Goal: Contribute content: Contribute content

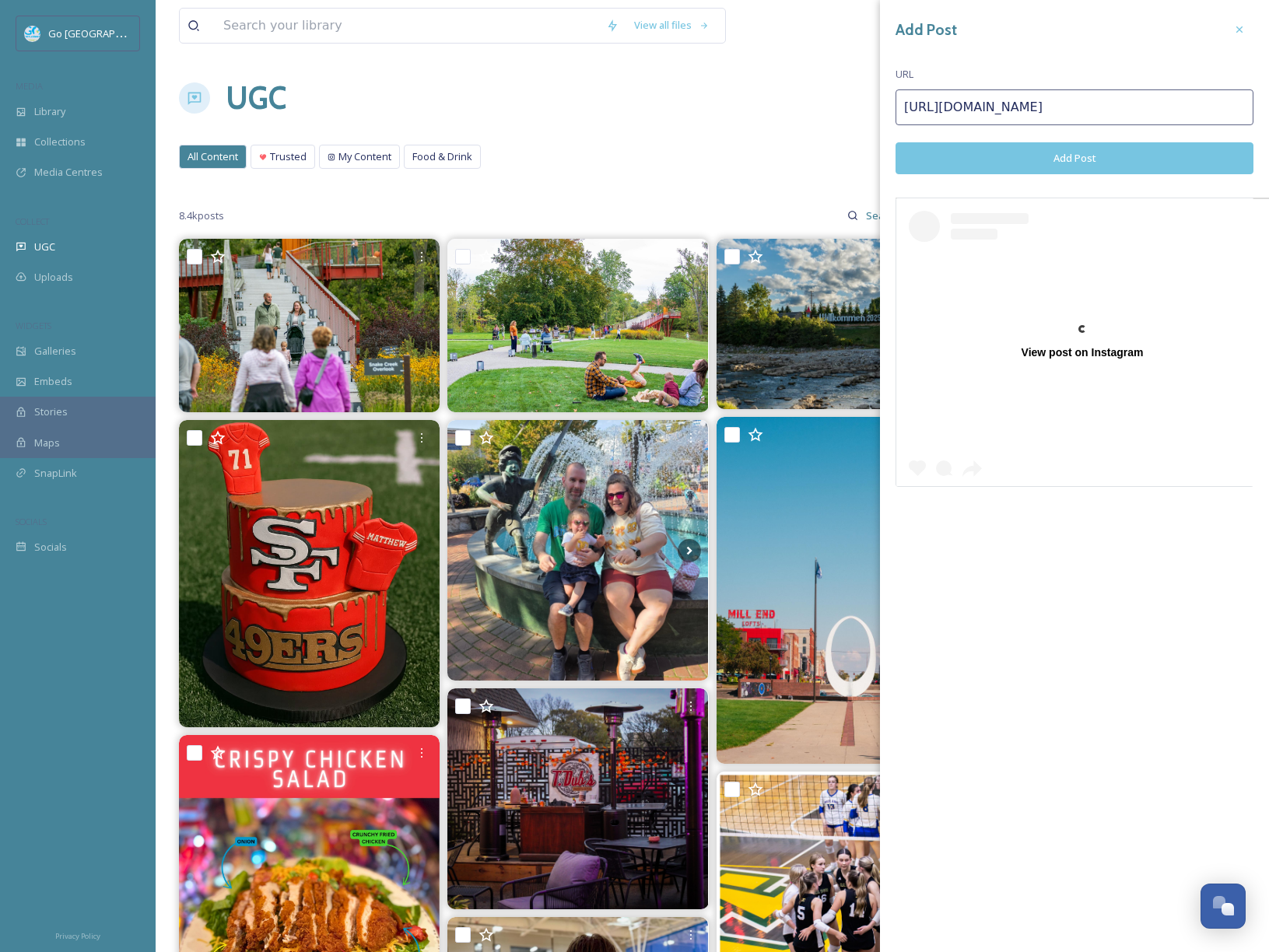
click at [1247, 24] on div at bounding box center [1239, 30] width 28 height 28
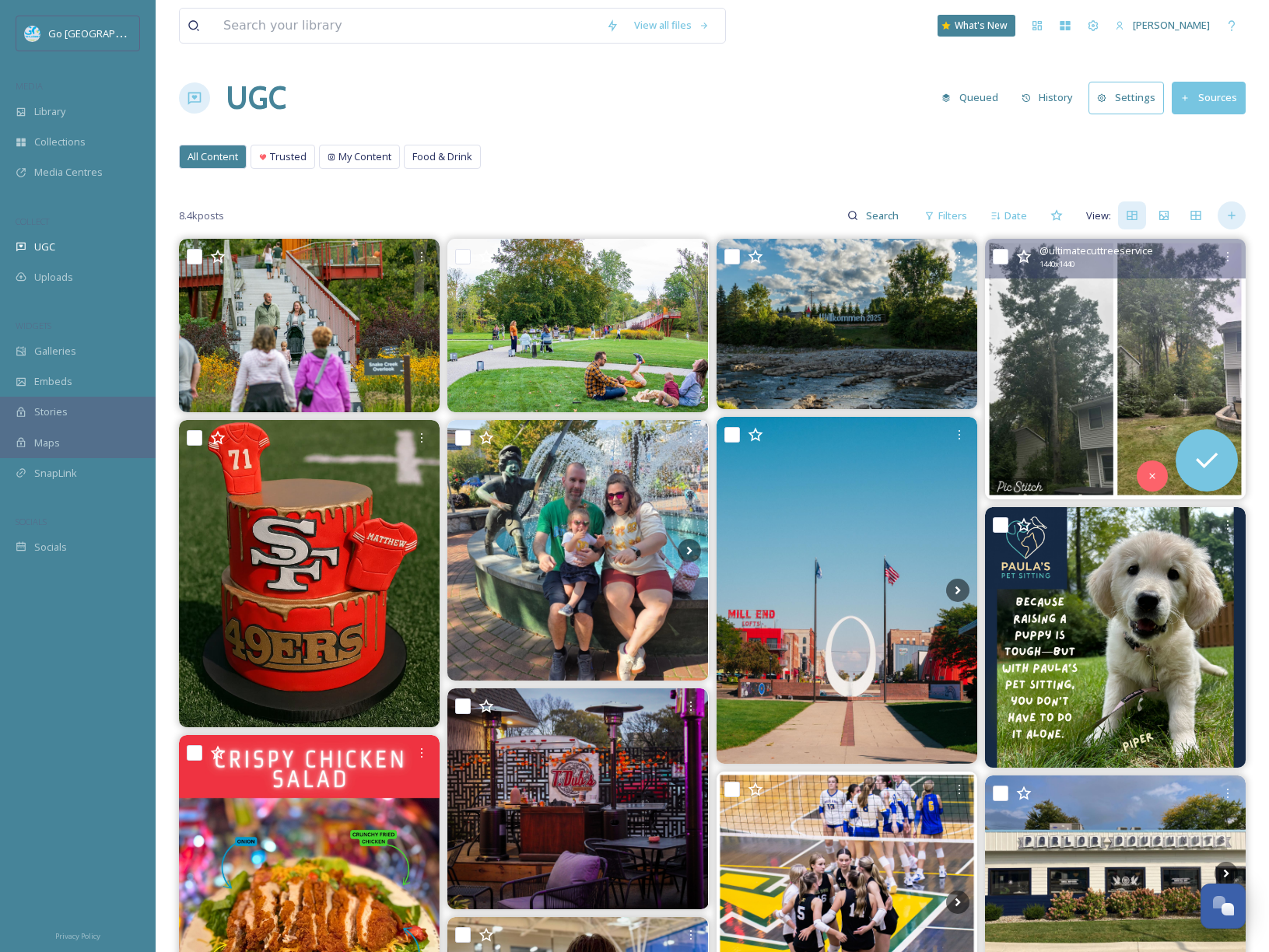
click at [1235, 214] on icon at bounding box center [1231, 215] width 7 height 7
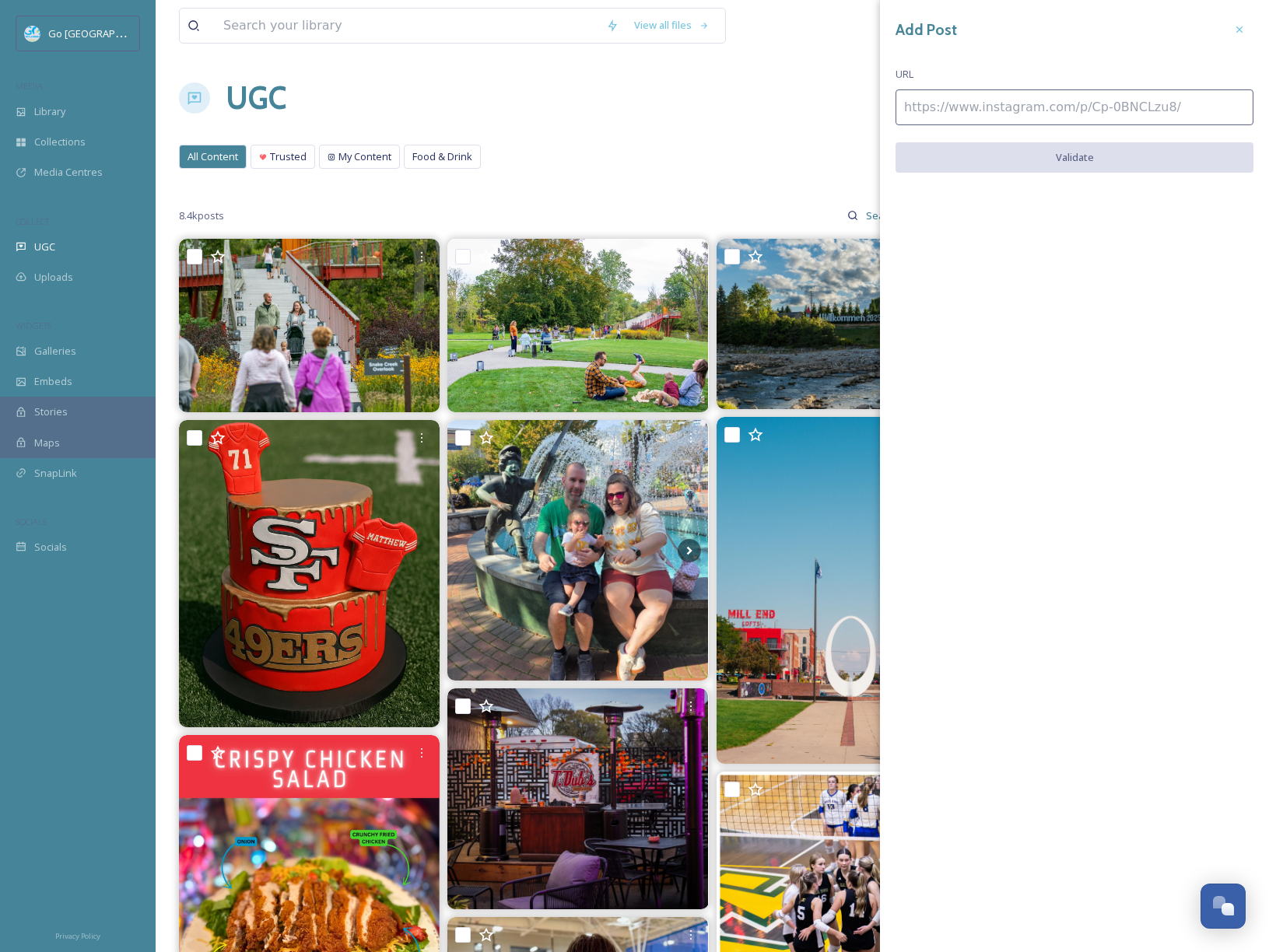
click at [1057, 120] on input at bounding box center [1074, 107] width 358 height 36
click at [1058, 96] on input at bounding box center [1074, 107] width 358 height 36
paste input "[URL][DOMAIN_NAME]"
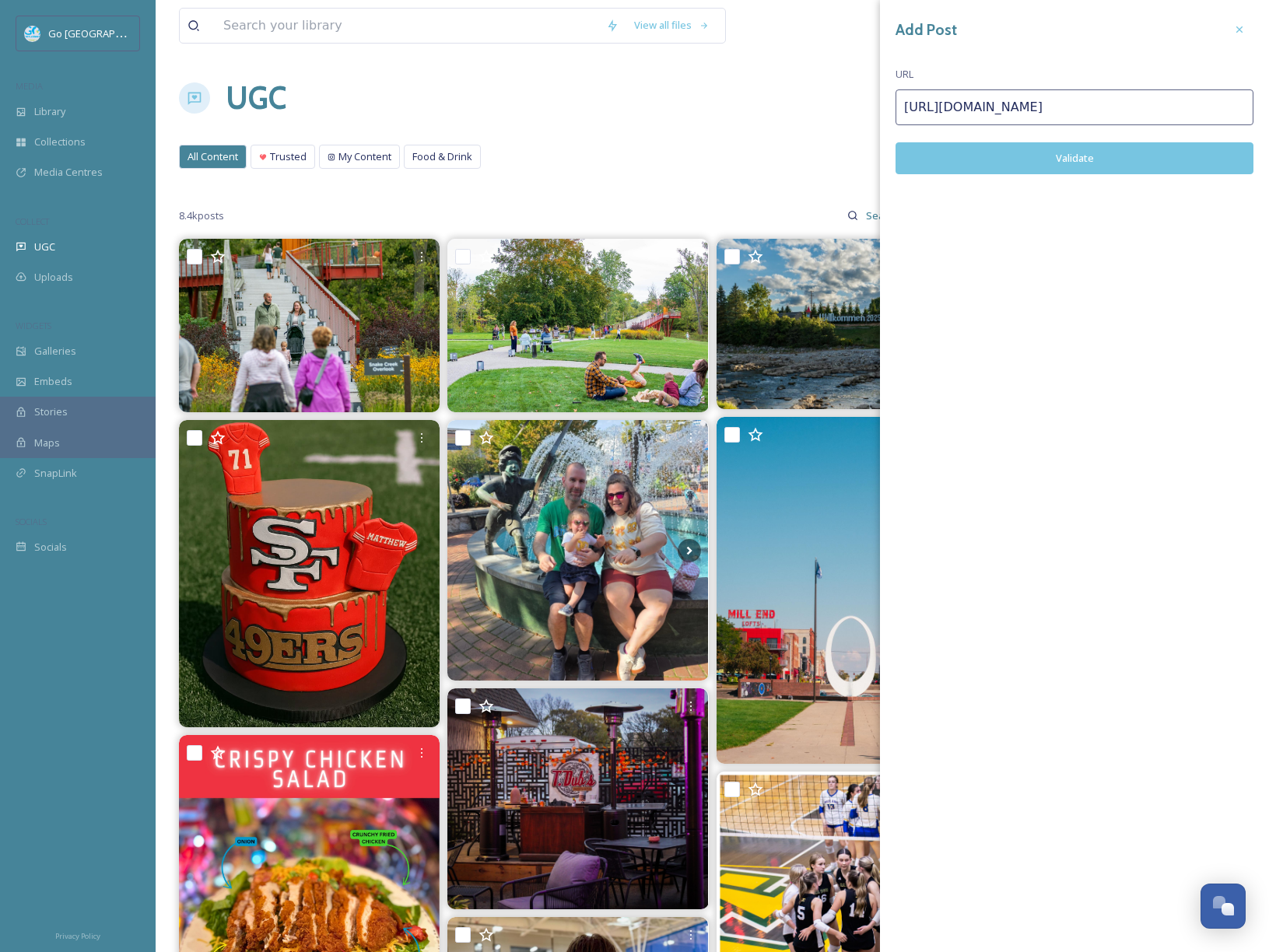
type input "[URL][DOMAIN_NAME]"
click at [1067, 142] on button "Validate" at bounding box center [1074, 158] width 358 height 32
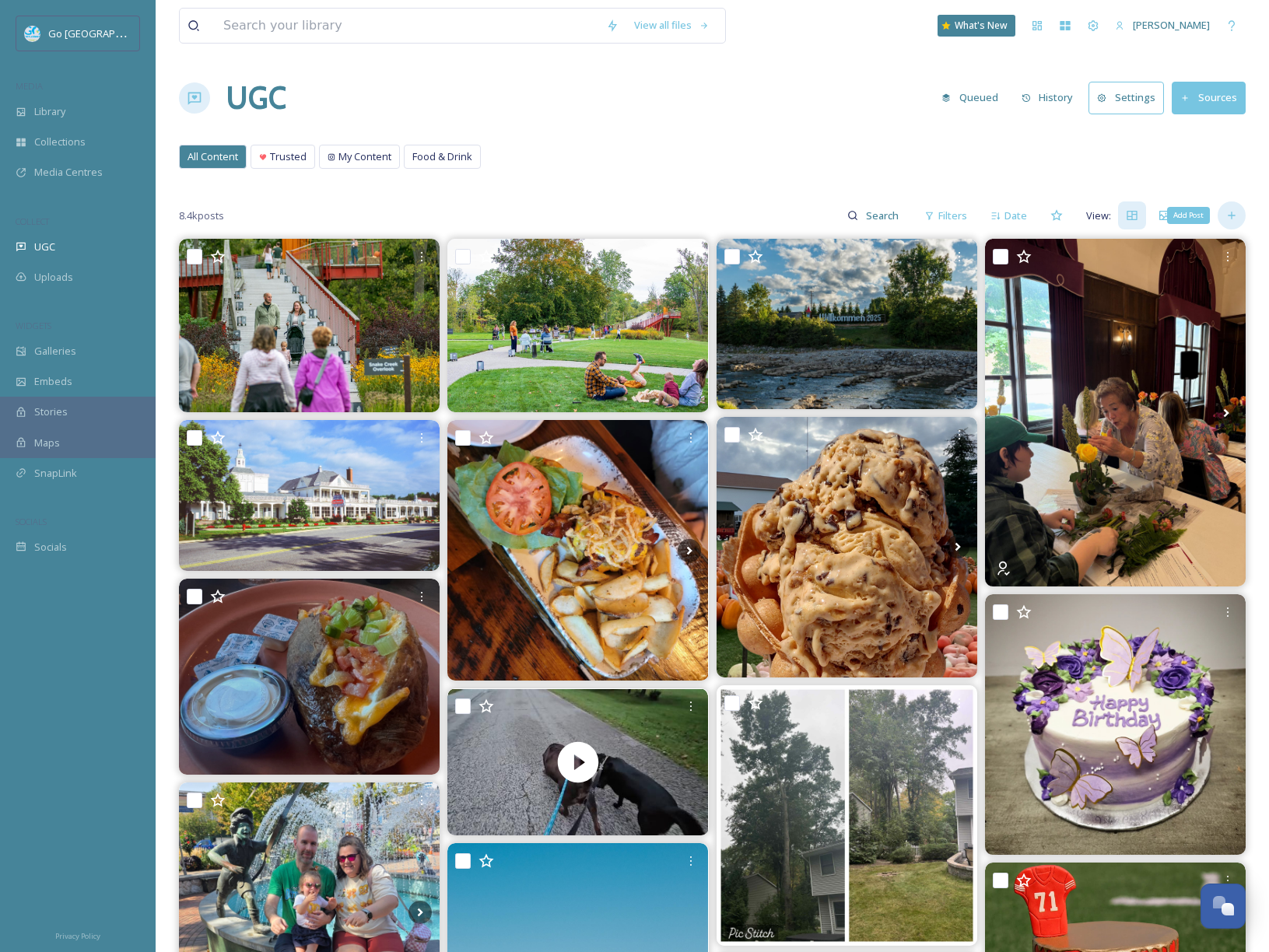
click at [1232, 222] on div "Add Post" at bounding box center [1231, 215] width 28 height 28
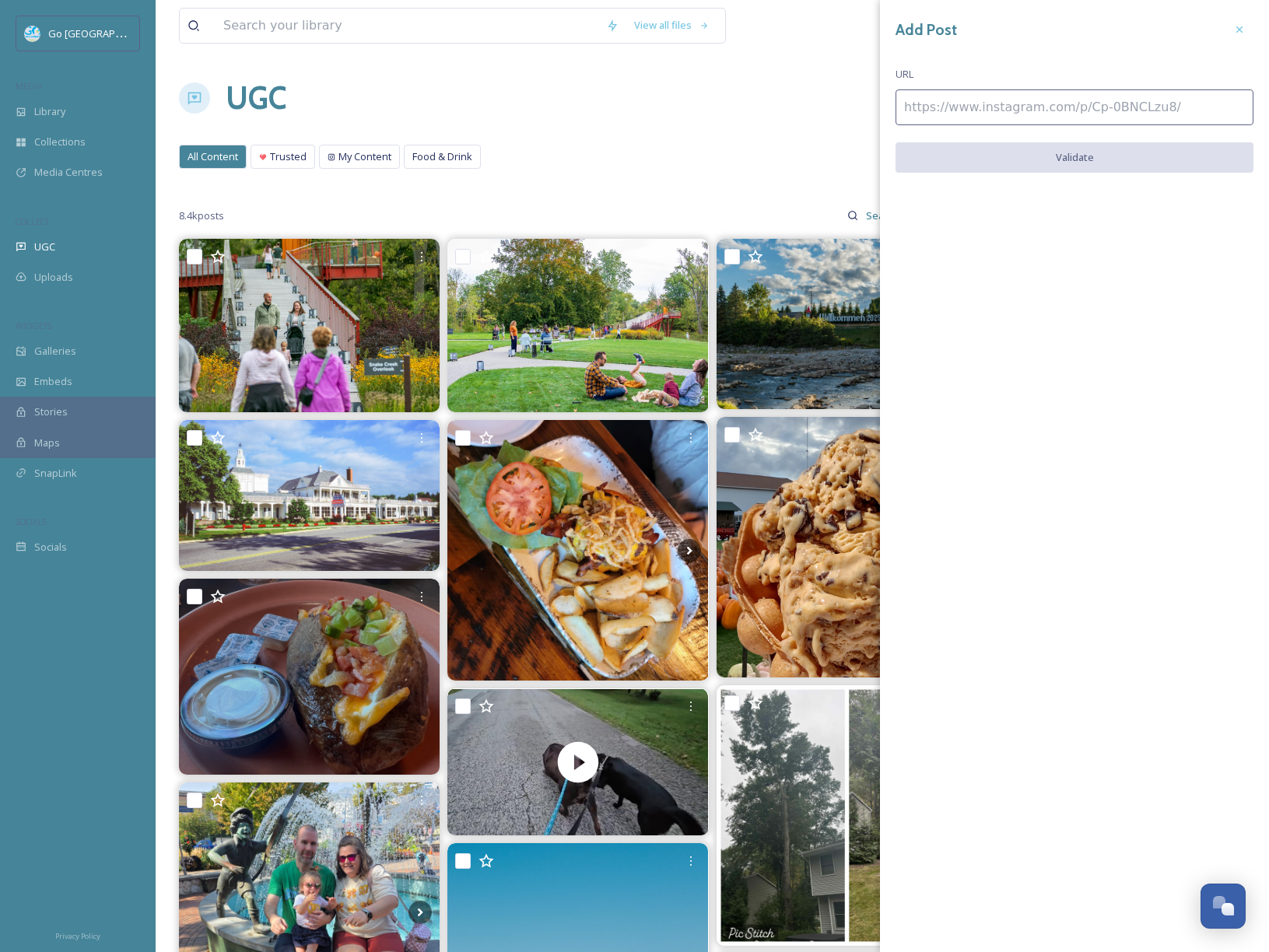
click at [1093, 106] on input at bounding box center [1074, 107] width 358 height 36
paste input "[URL][DOMAIN_NAME]"
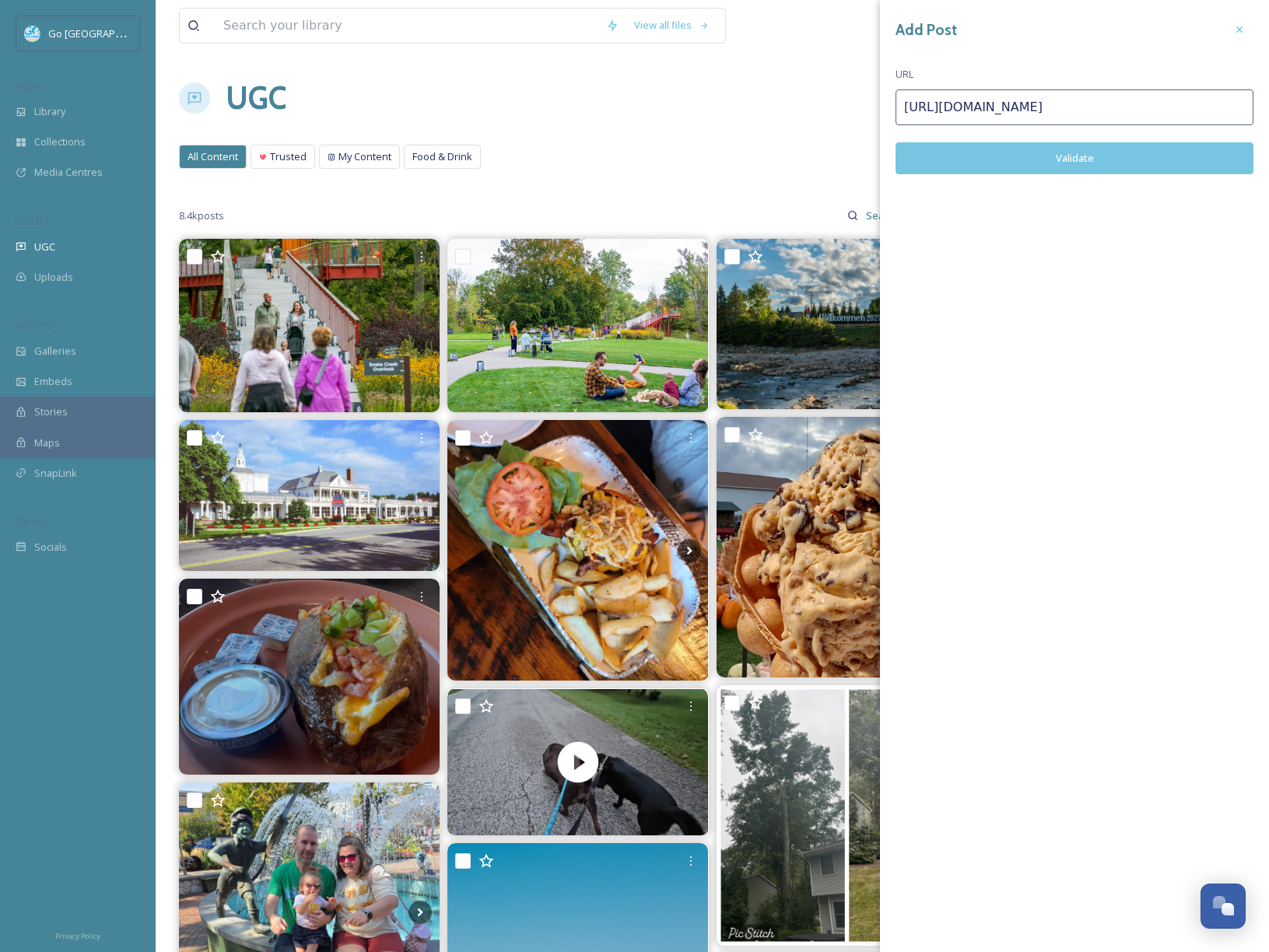
type input "[URL][DOMAIN_NAME]"
click at [1164, 156] on button "Validate" at bounding box center [1074, 158] width 358 height 32
click at [1248, 30] on div at bounding box center [1239, 30] width 28 height 28
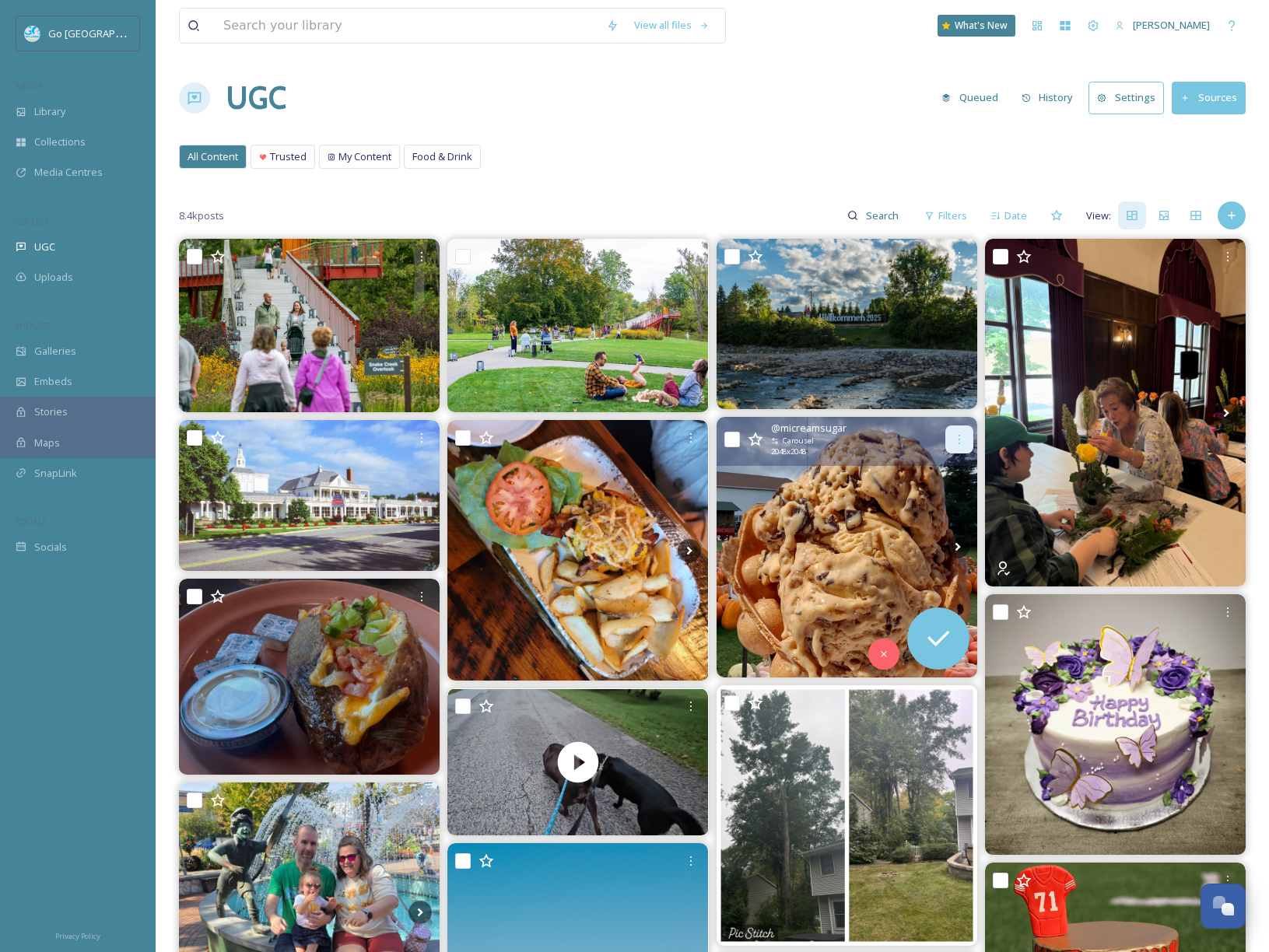
click at [968, 431] on div at bounding box center [959, 439] width 28 height 28
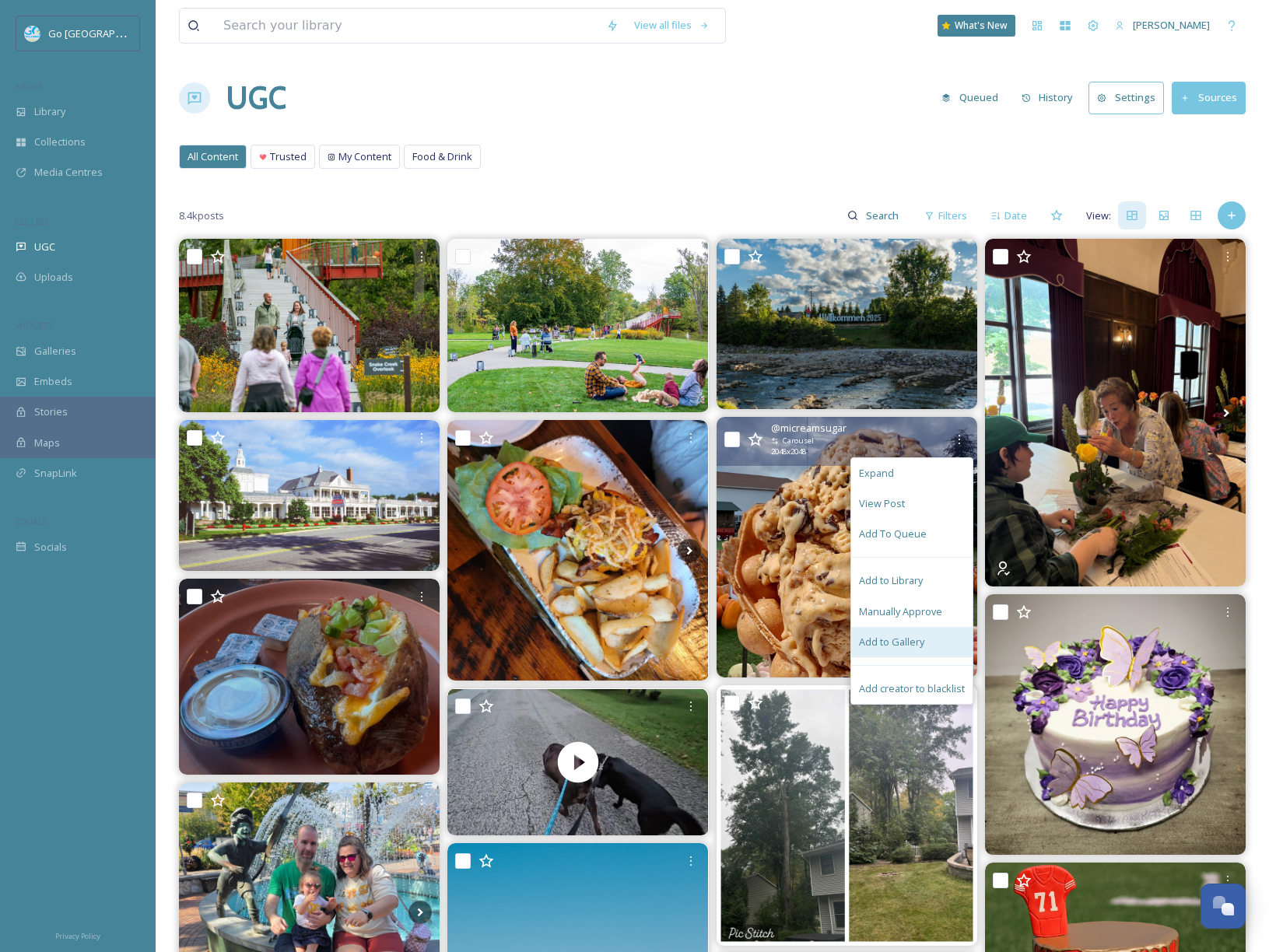
click at [924, 633] on div "Add to Gallery" at bounding box center [912, 642] width 121 height 30
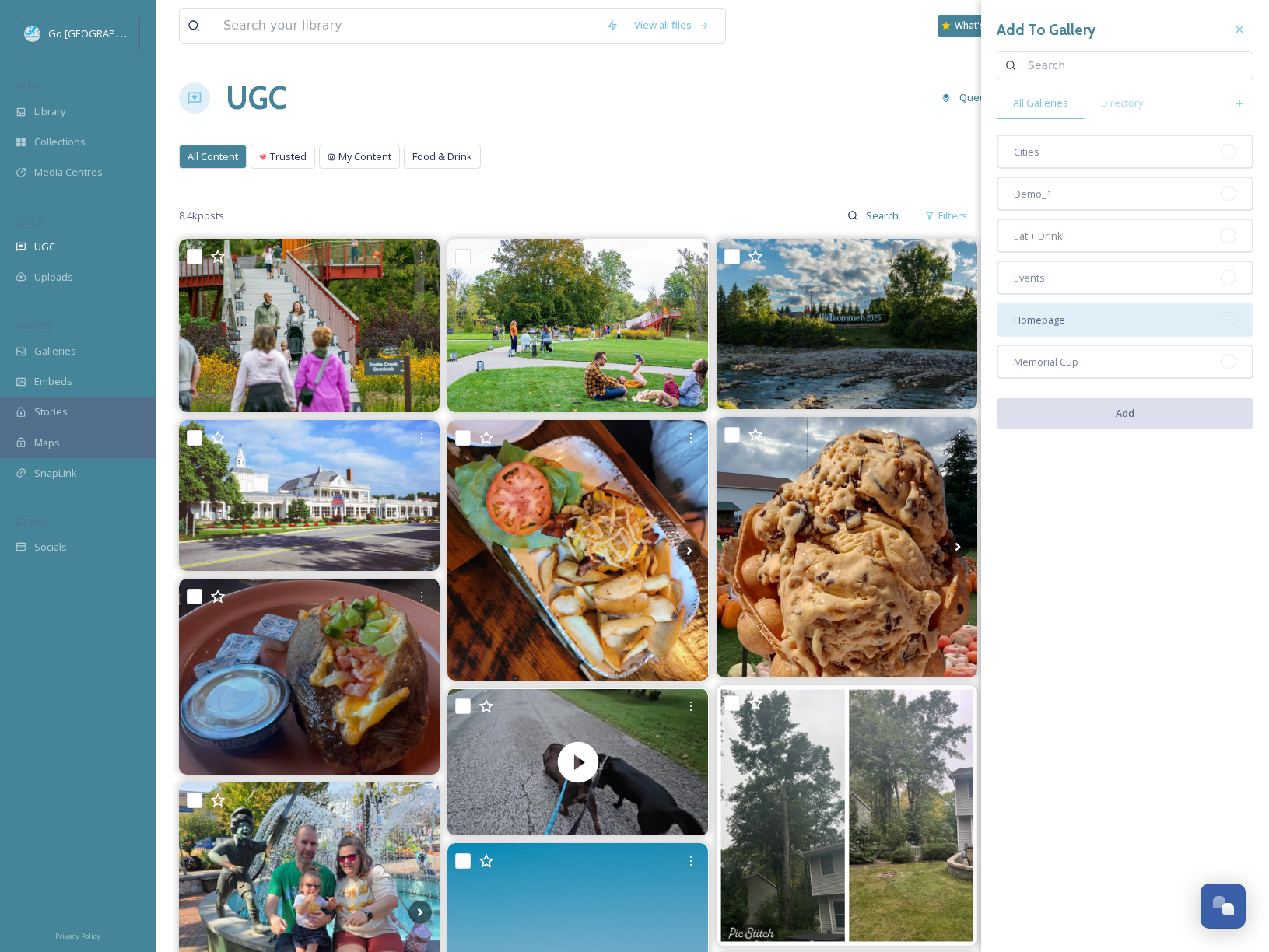
click at [1128, 309] on div "Homepage" at bounding box center [1125, 319] width 257 height 34
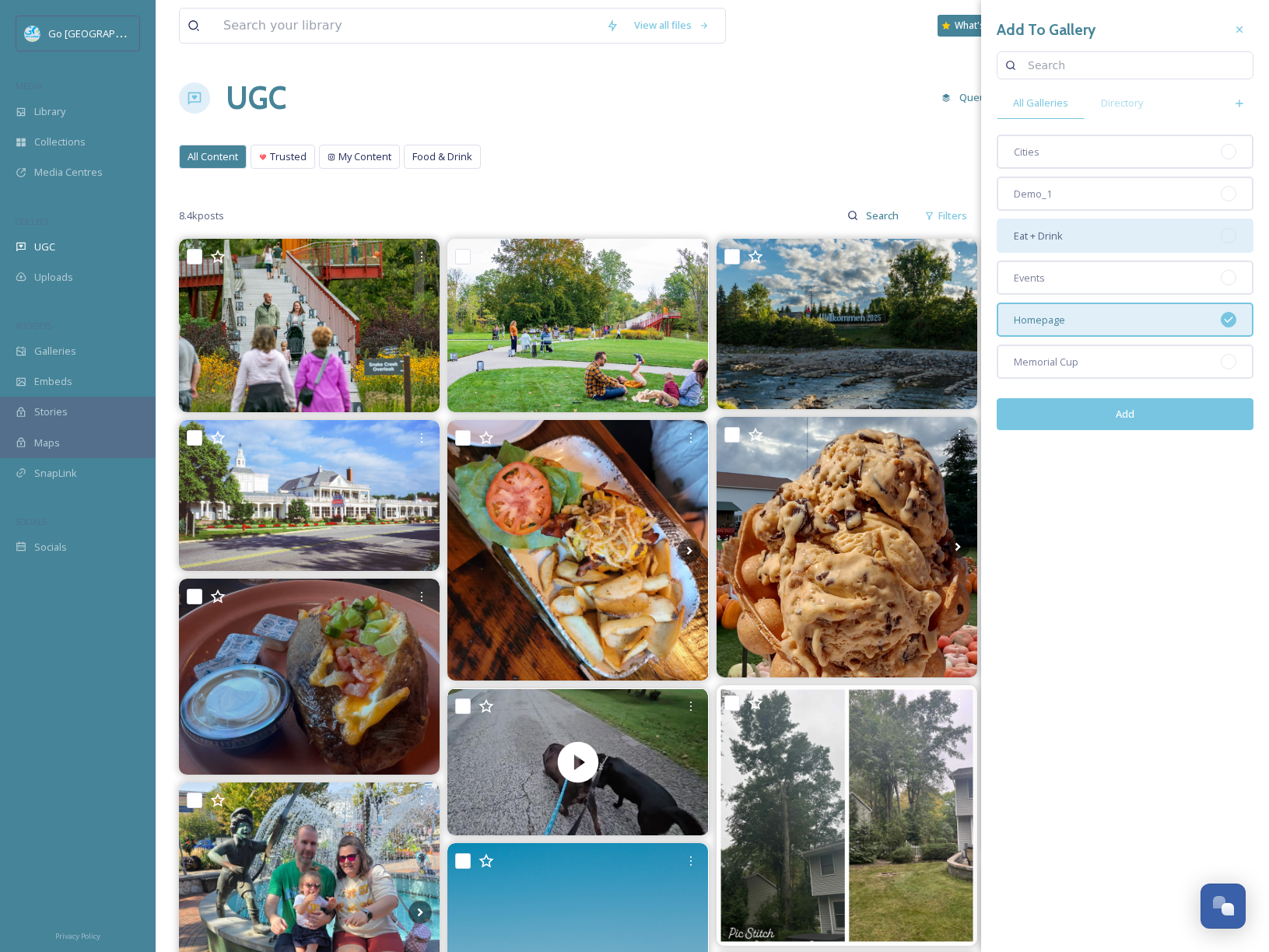
click at [1105, 237] on div "Eat + Drink" at bounding box center [1125, 235] width 257 height 34
click at [1154, 407] on button "Add" at bounding box center [1125, 414] width 257 height 32
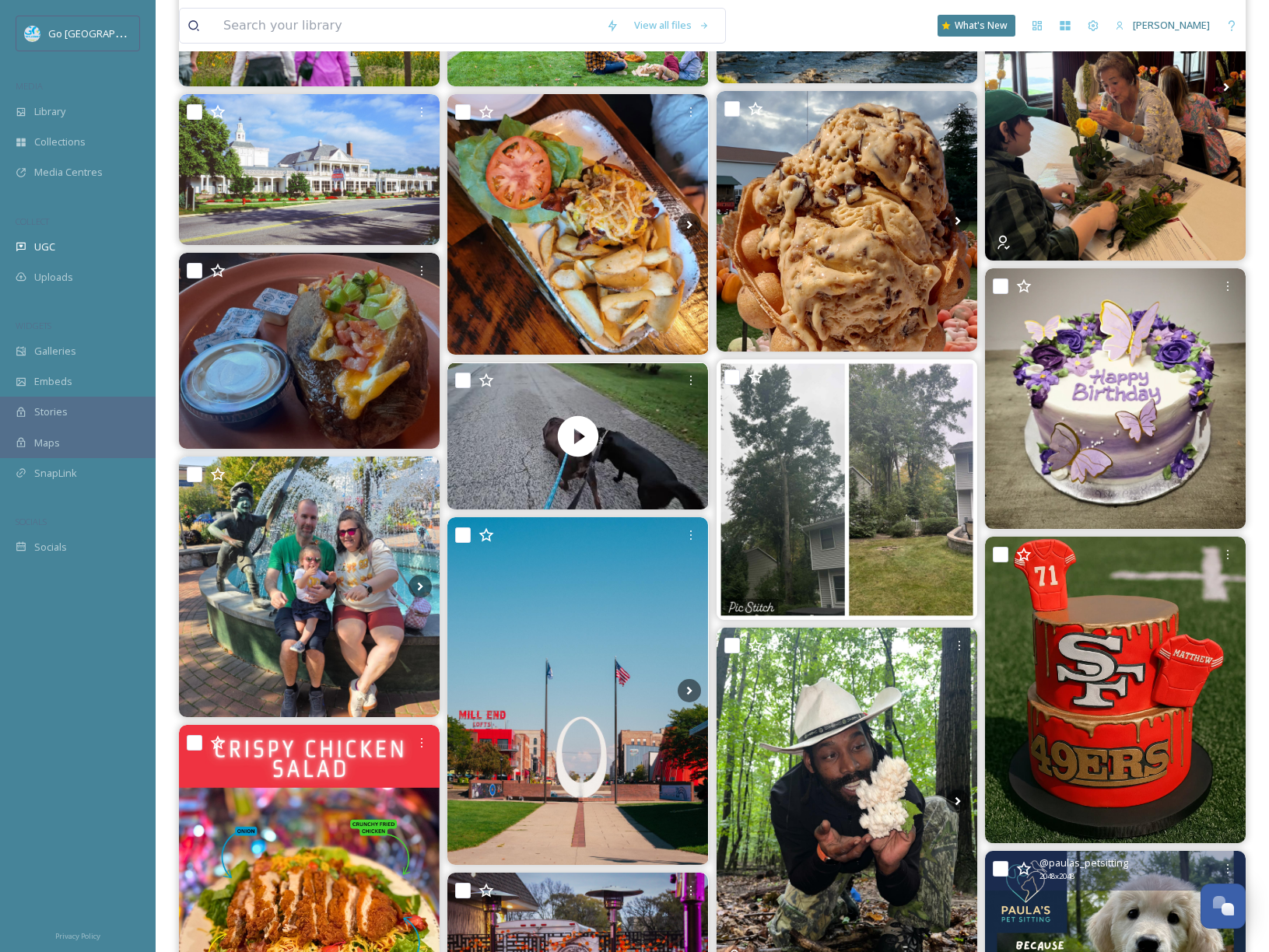
scroll to position [142, 0]
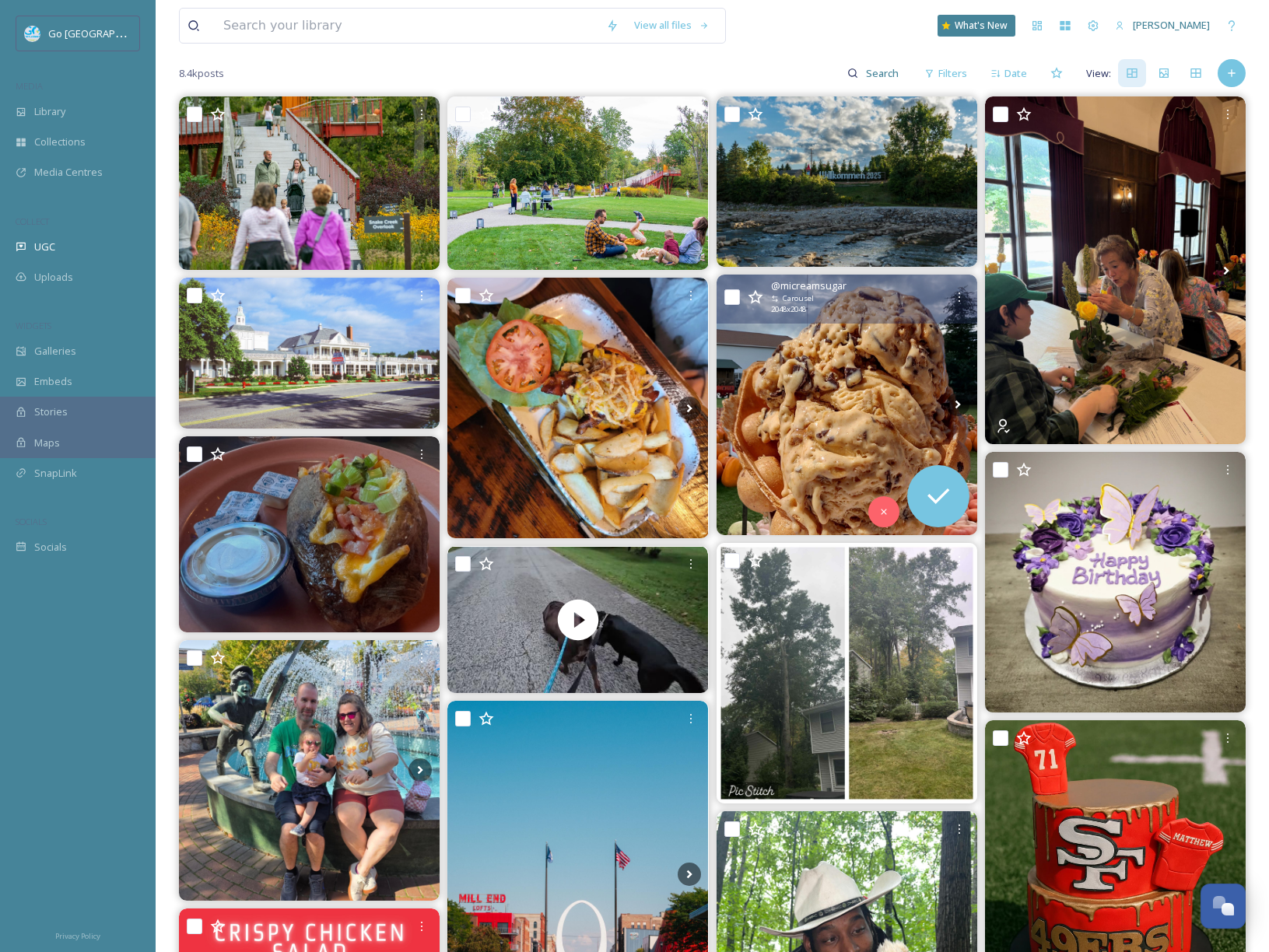
click at [849, 362] on img at bounding box center [846, 404] width 261 height 261
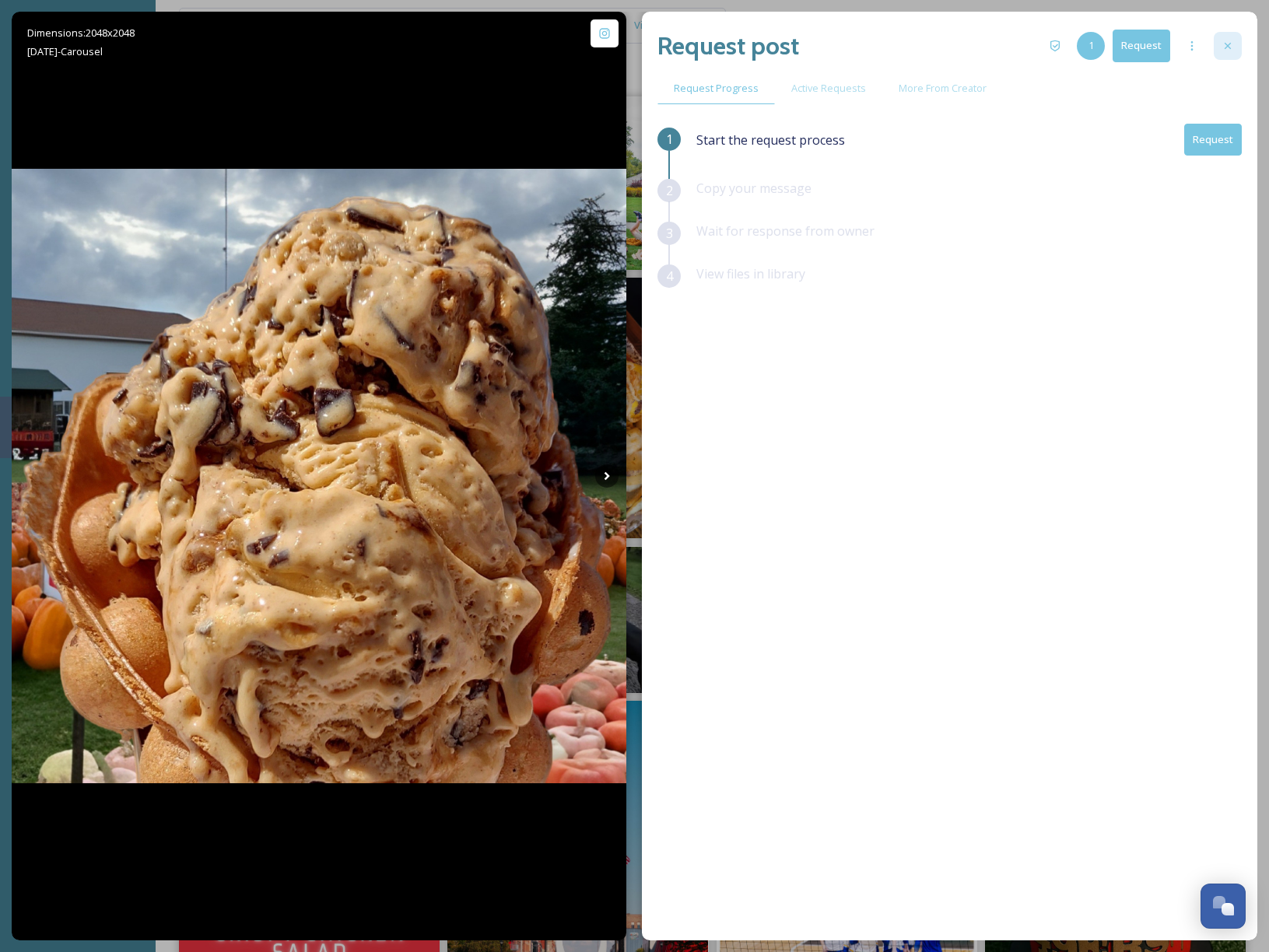
click at [1229, 43] on icon at bounding box center [1228, 46] width 13 height 13
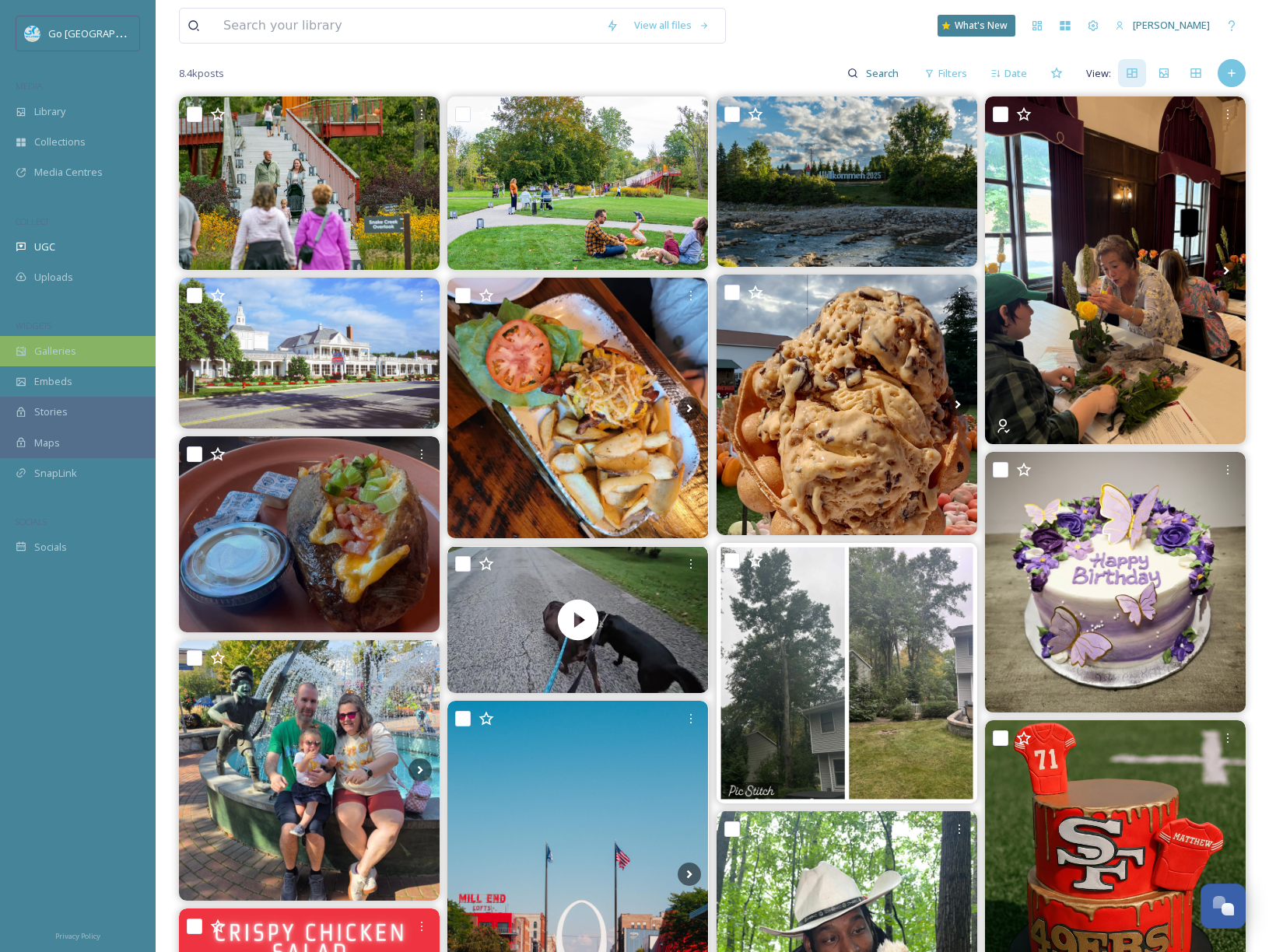
click at [56, 354] on span "Galleries" at bounding box center [55, 351] width 42 height 15
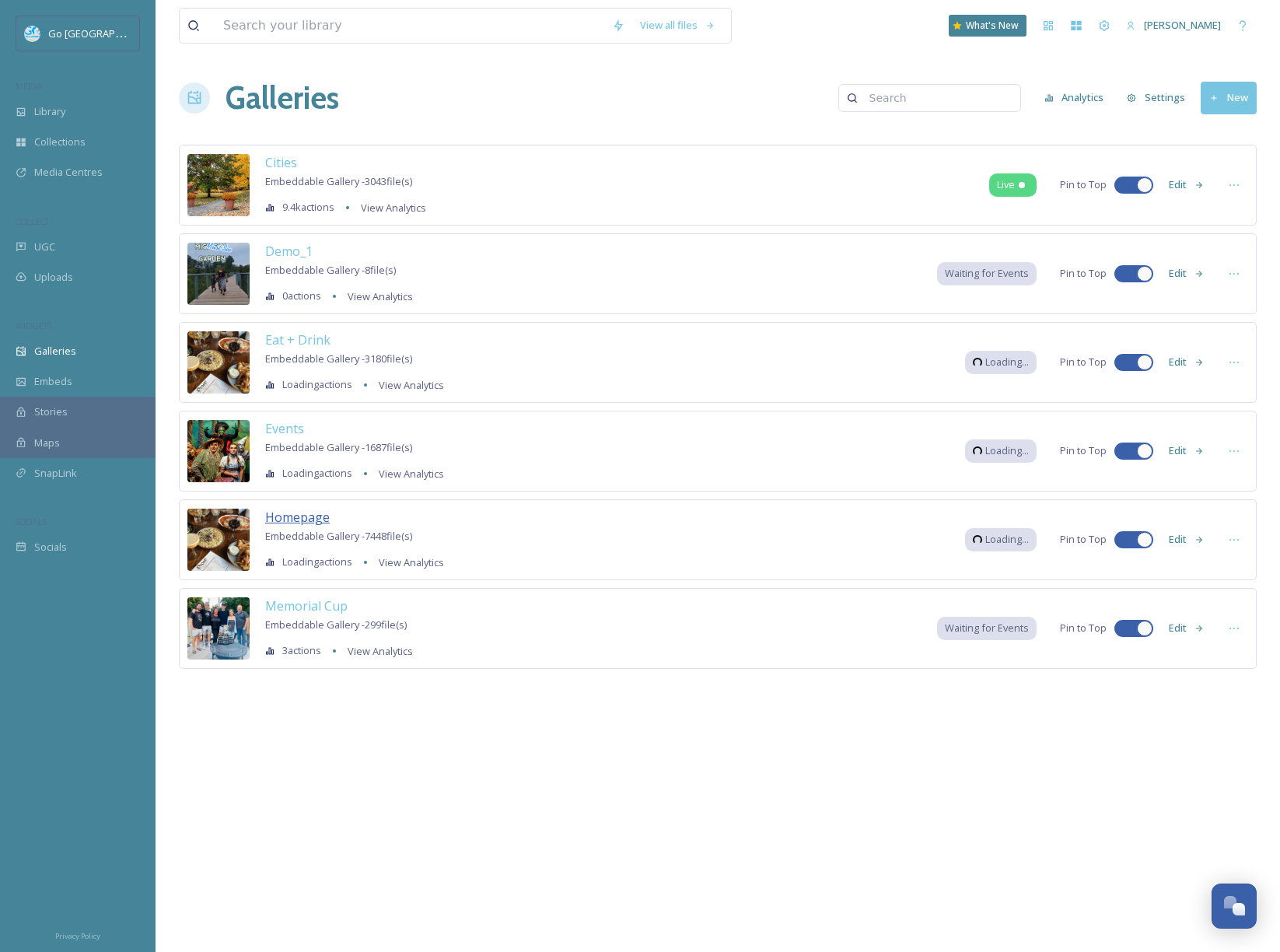
click at [297, 512] on span "Homepage" at bounding box center [297, 517] width 65 height 17
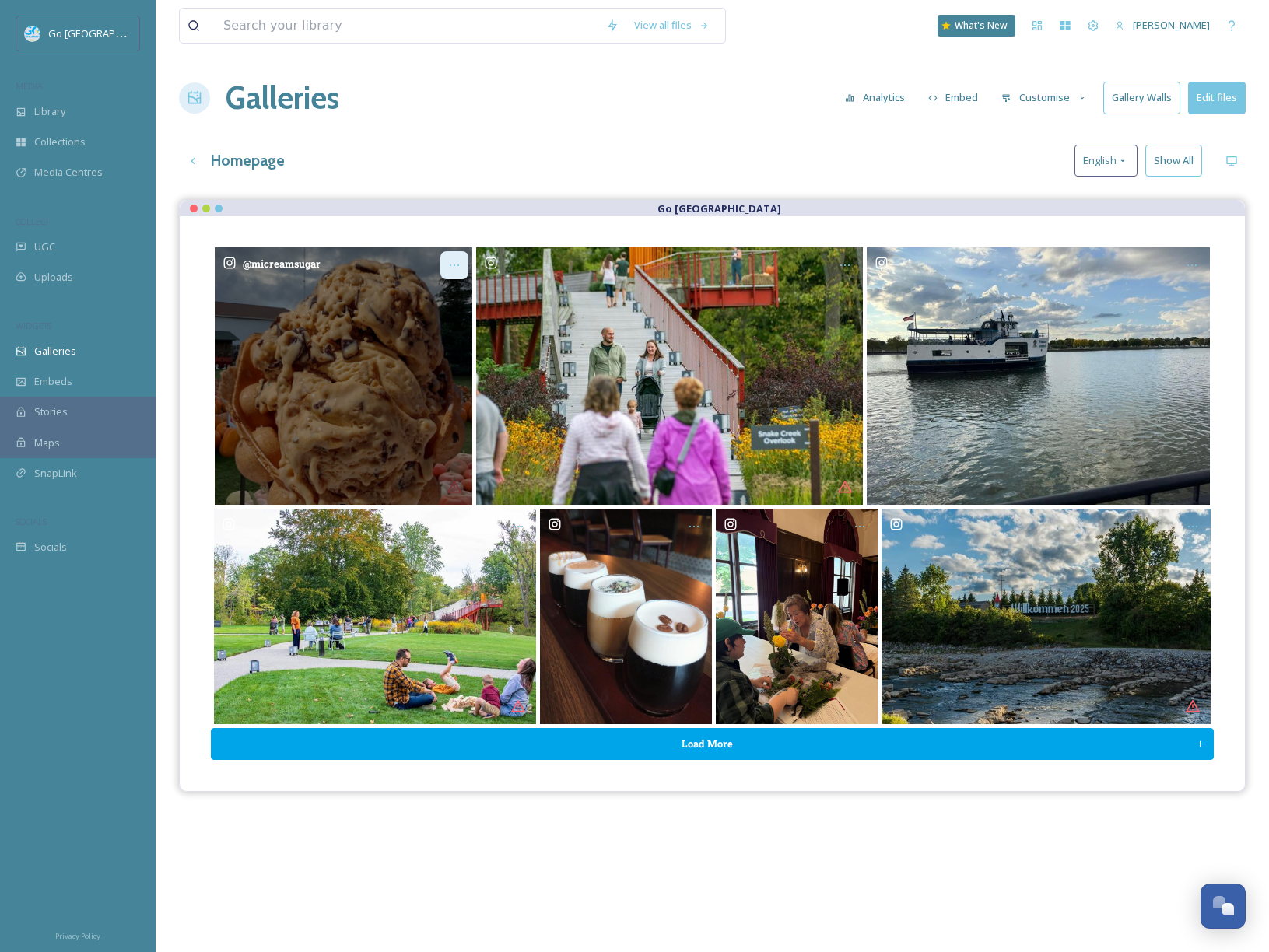
click at [454, 262] on icon "Opens media popup. Media description: micreamsugar-6106687.jpg." at bounding box center [455, 266] width 13 height 13
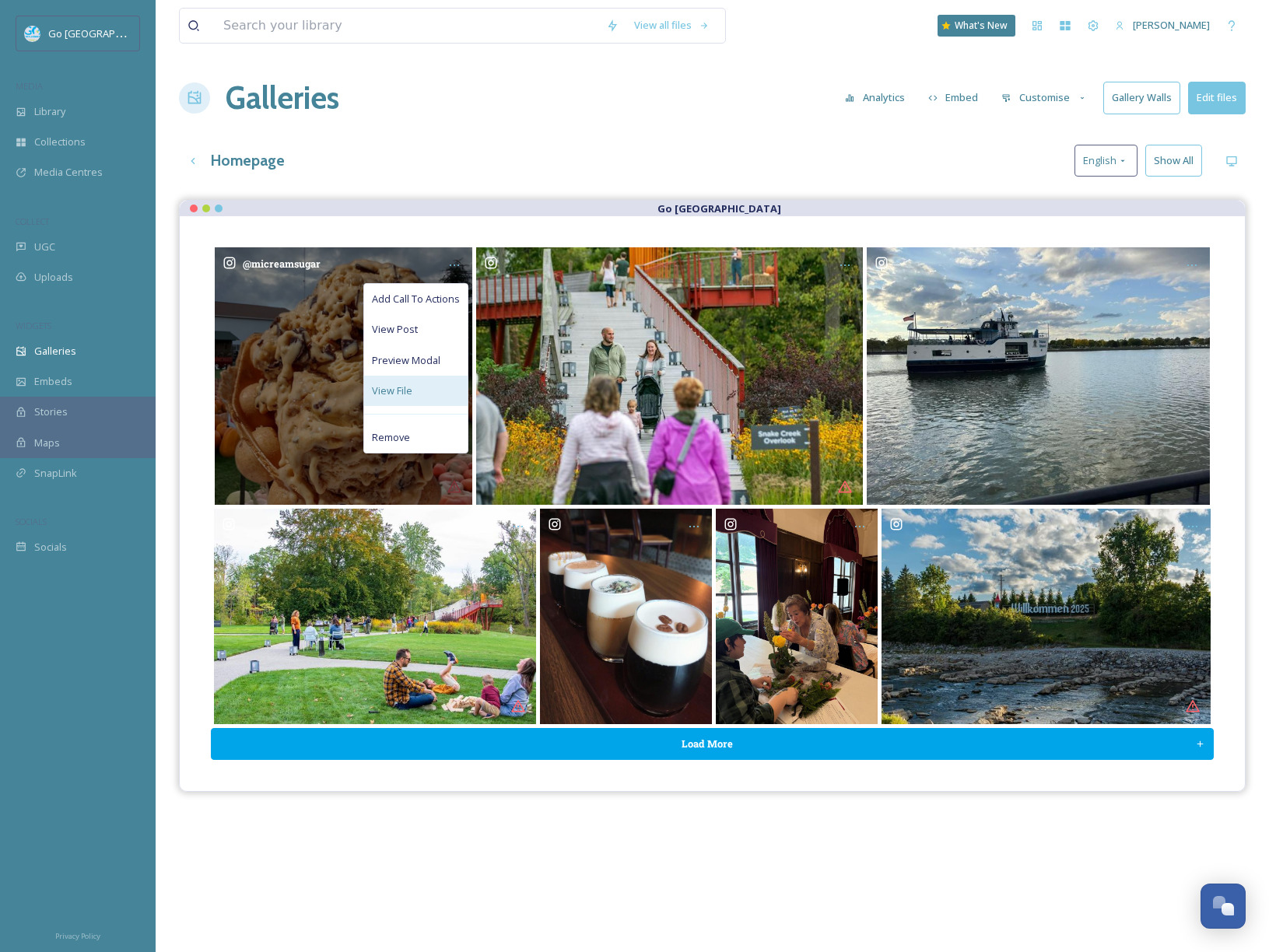
click at [431, 378] on div "View File" at bounding box center [416, 391] width 104 height 30
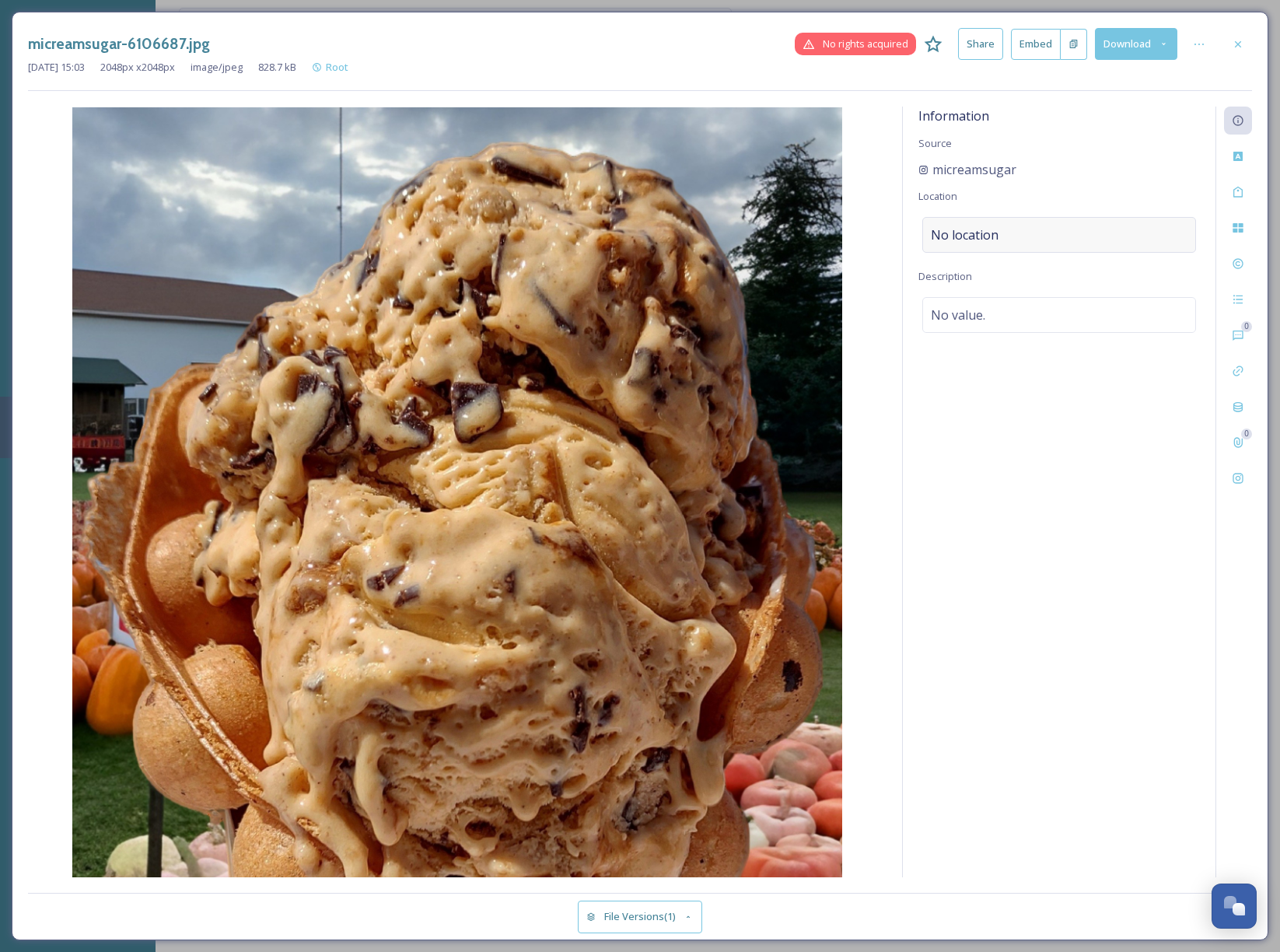
click at [1036, 240] on div "No location" at bounding box center [1059, 234] width 274 height 36
click at [977, 223] on input at bounding box center [1059, 234] width 272 height 34
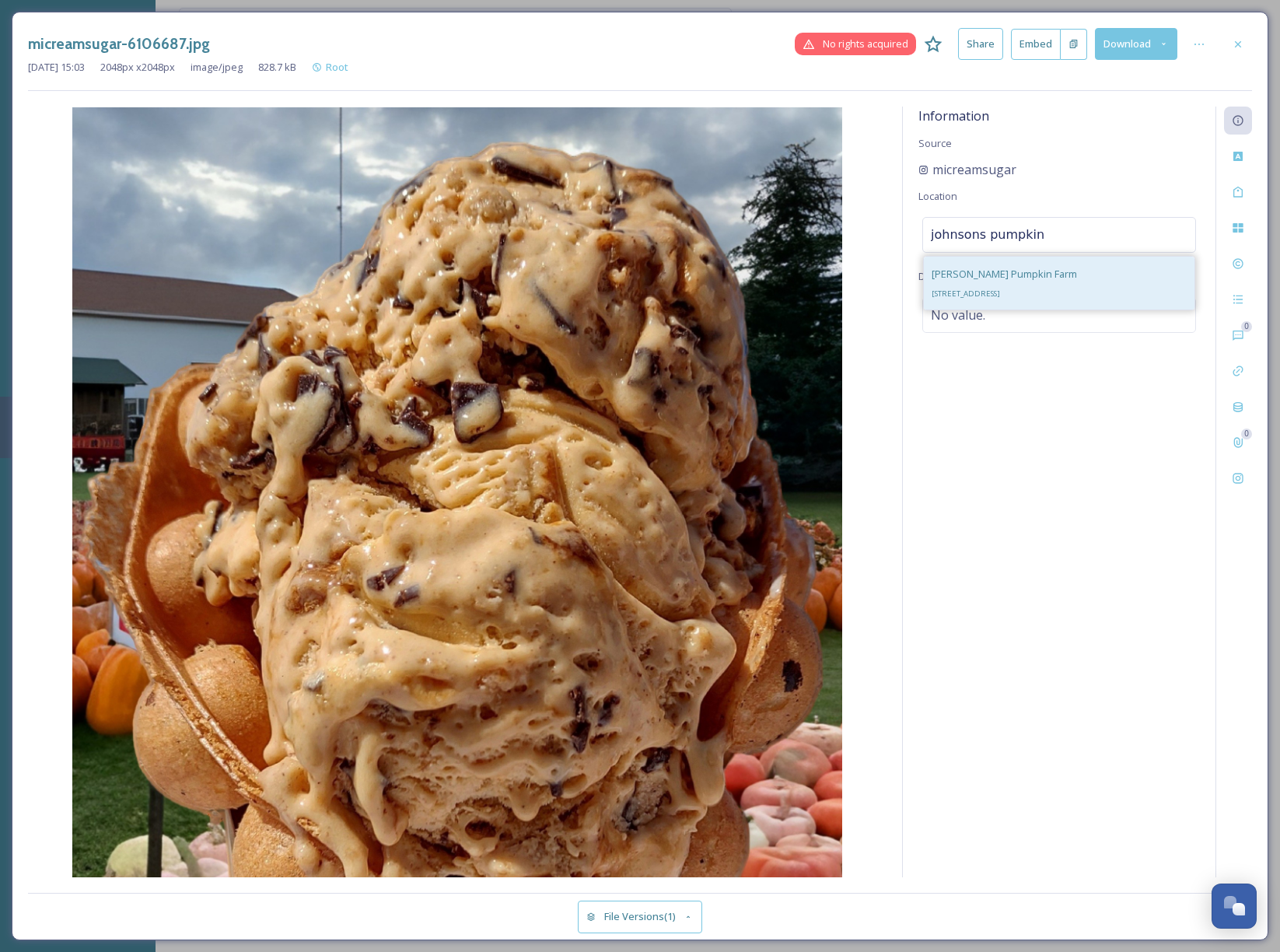
type input "johnsons pumpkin"
click at [980, 281] on div "Johnson's Pumpkin Farm 4715 N Portsmouth Rd, Saginaw, MI 48601, USA" at bounding box center [1005, 283] width 145 height 37
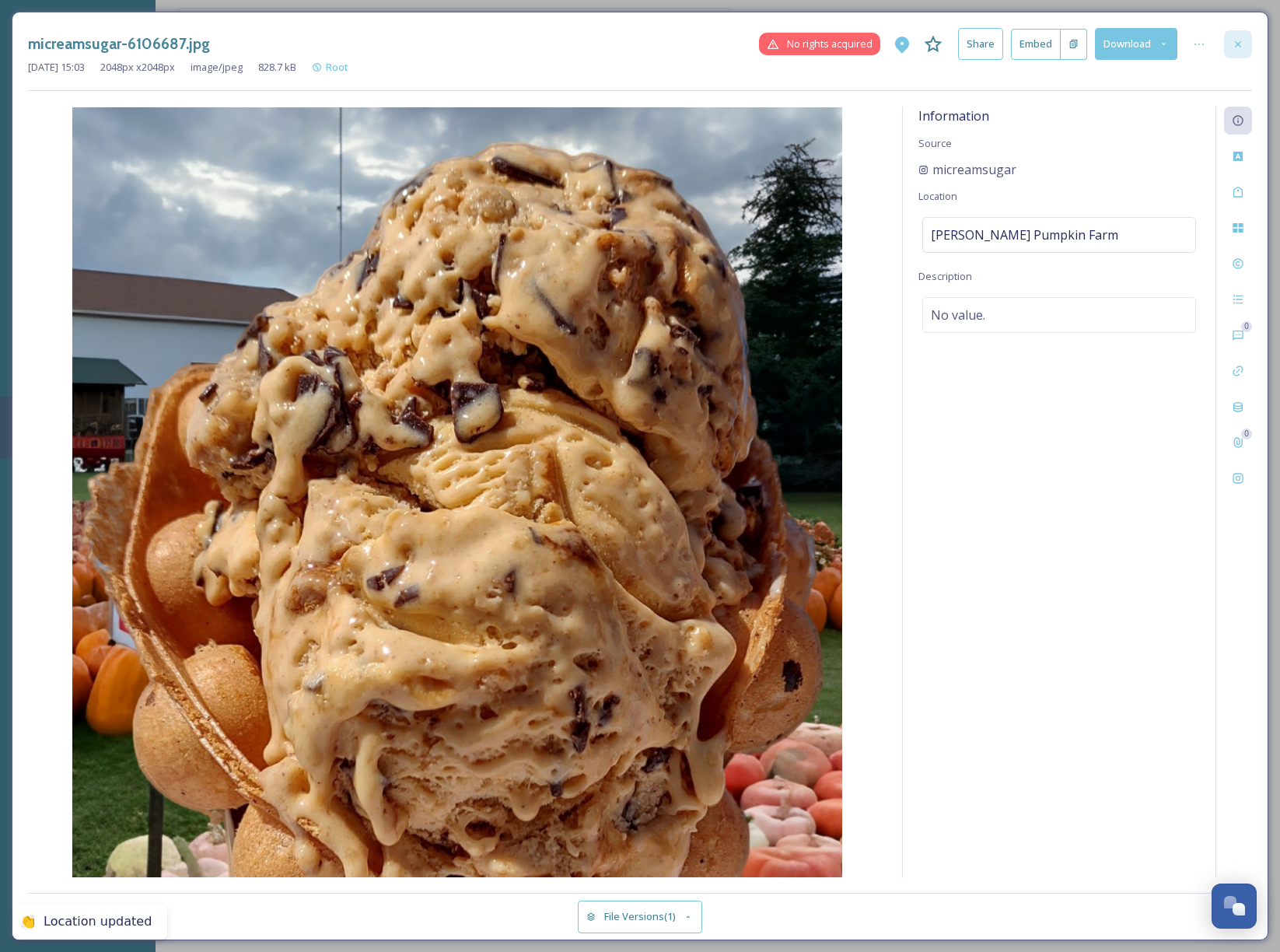
click at [1240, 35] on div at bounding box center [1238, 44] width 28 height 28
